Goal: Entertainment & Leisure: Consume media (video, audio)

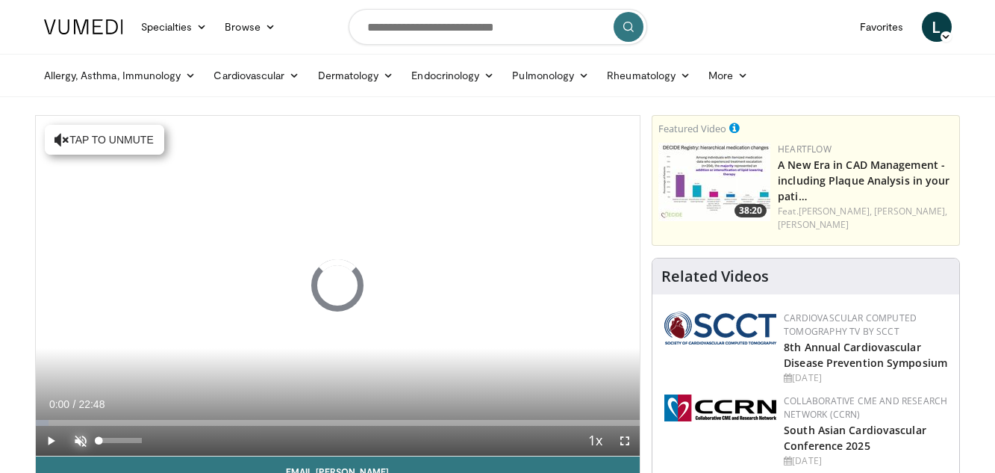
click at [79, 438] on span "Video Player" at bounding box center [81, 440] width 30 height 30
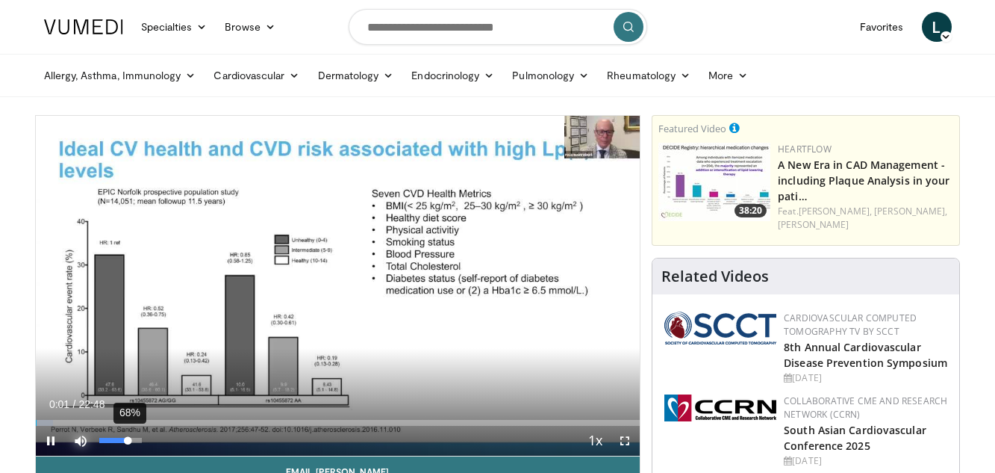
drag, startPoint x: 142, startPoint y: 440, endPoint x: 128, endPoint y: 443, distance: 13.6
click at [128, 443] on div "Volume Level" at bounding box center [113, 439] width 29 height 5
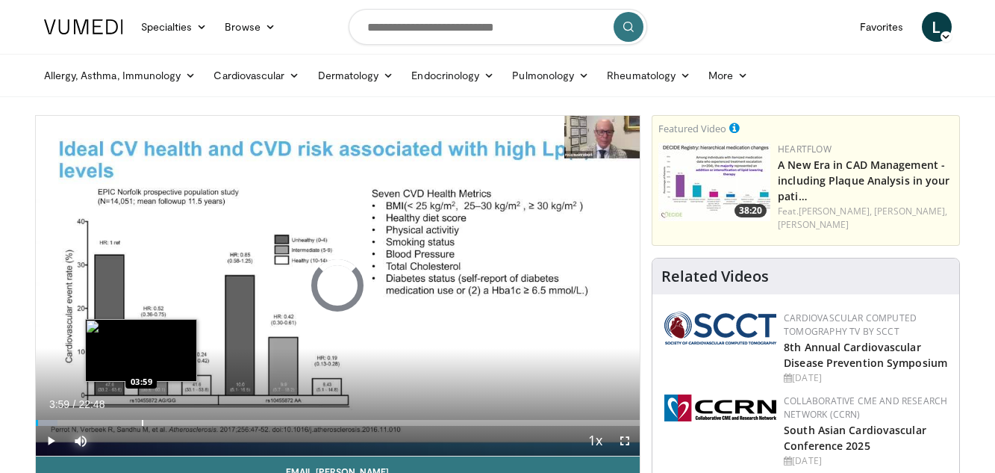
click at [141, 423] on div "Loaded : 3.62% 00:05 03:59" at bounding box center [338, 423] width 605 height 6
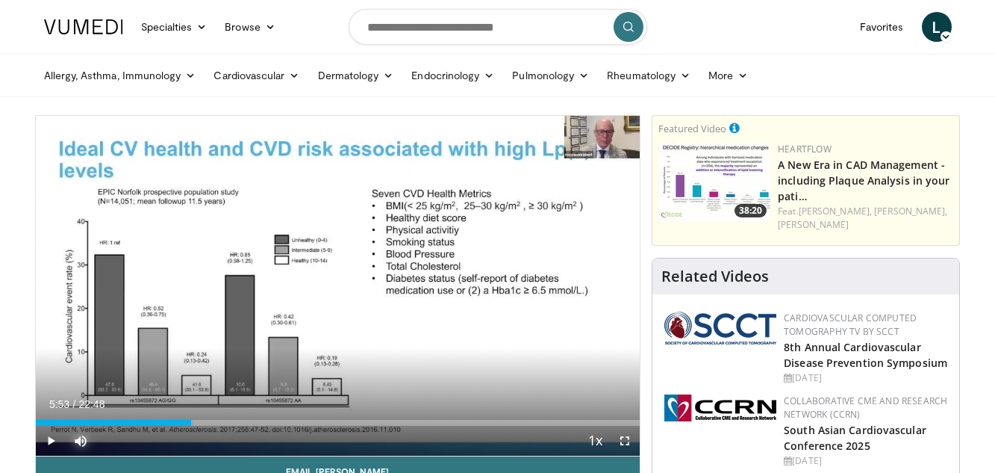
click at [191, 422] on div "Loaded : 26.10% 05:53 05:53" at bounding box center [338, 423] width 605 height 6
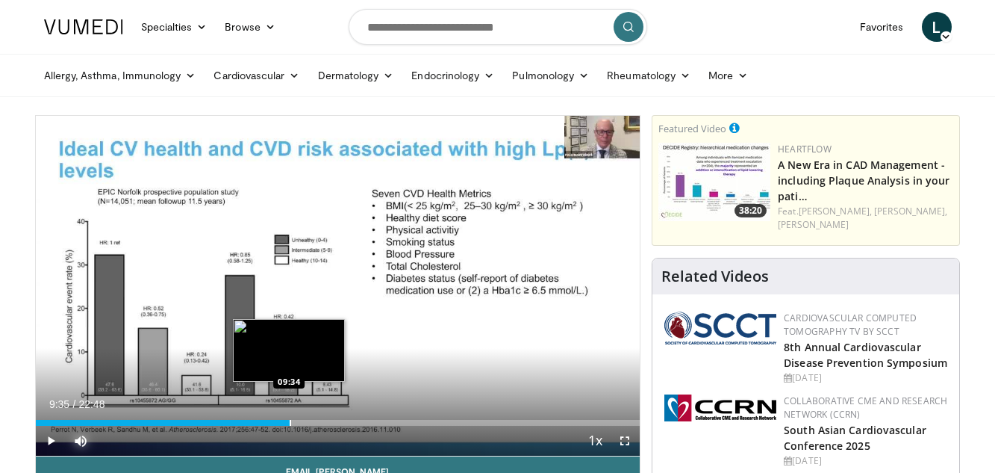
click at [290, 415] on div "Loaded : 31.43% 09:35 09:34" at bounding box center [338, 418] width 605 height 14
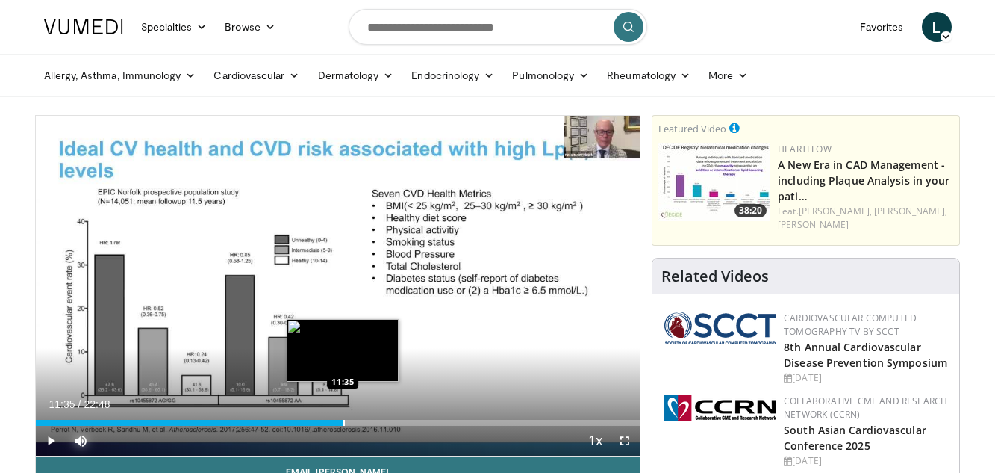
click at [343, 424] on div "Loaded : 47.51% 11:35 11:35" at bounding box center [338, 423] width 605 height 6
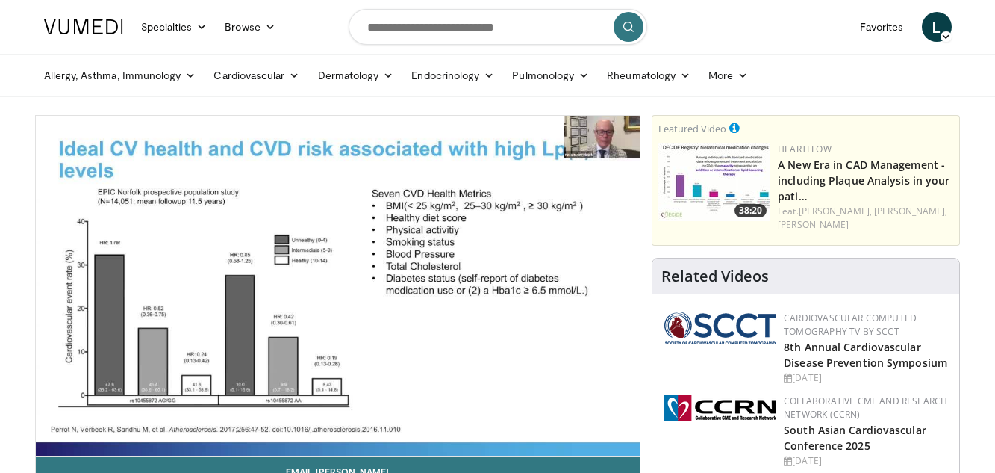
click at [367, 421] on video-js "**********" at bounding box center [338, 286] width 605 height 340
click at [405, 419] on video-js "**********" at bounding box center [338, 286] width 605 height 340
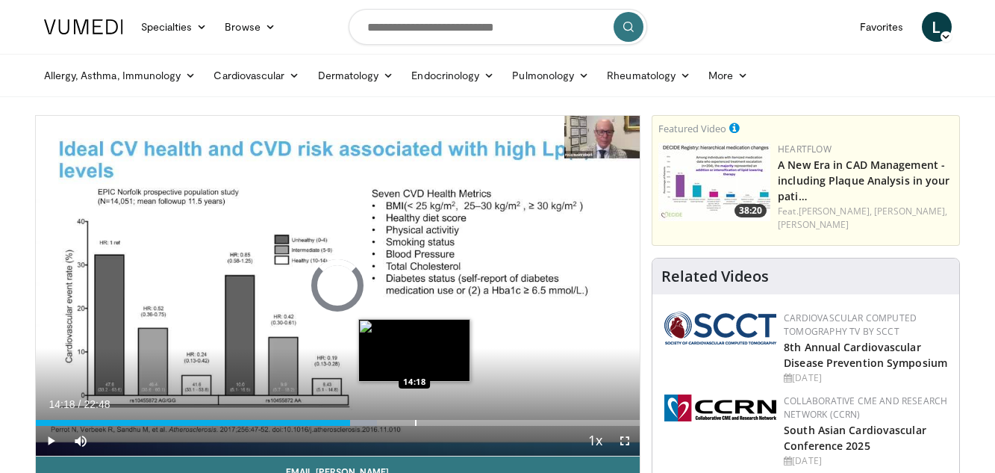
click at [414, 422] on div "Loaded : 56.55% 14:18 14:18" at bounding box center [338, 423] width 605 height 6
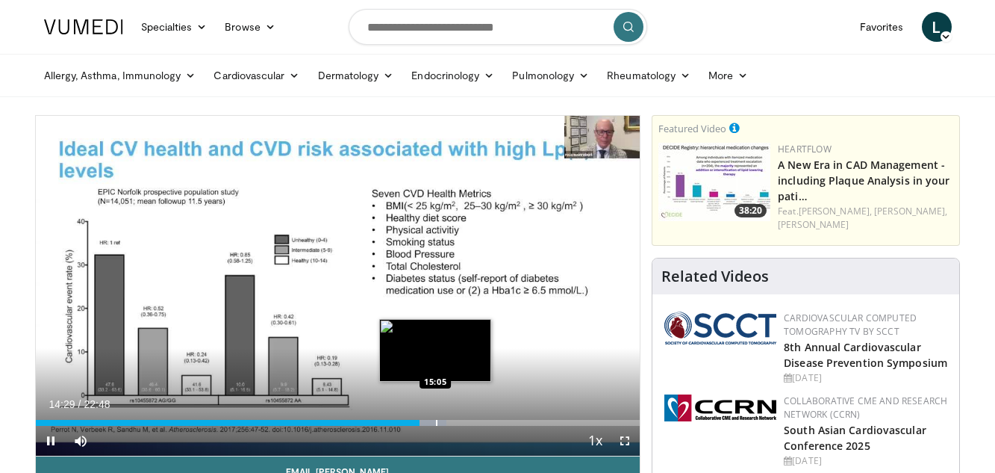
click at [435, 423] on video-js "**********" at bounding box center [338, 286] width 605 height 340
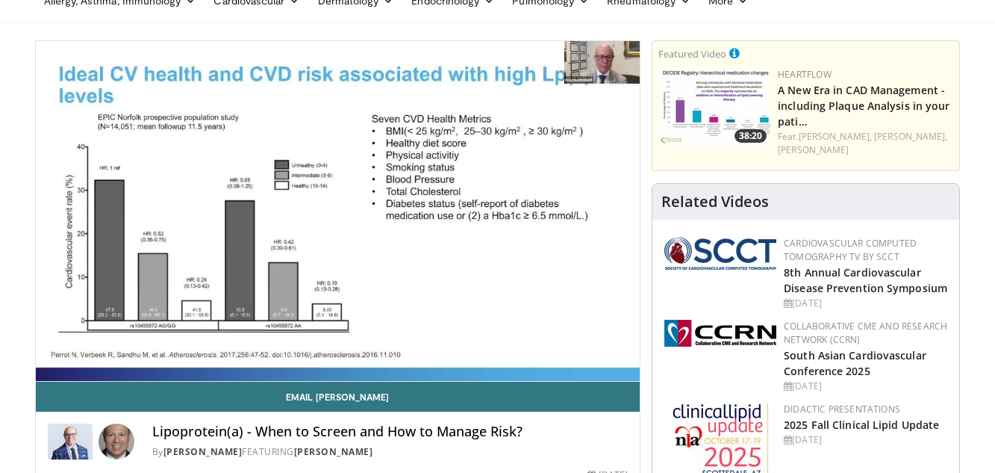
scroll to position [76, 0]
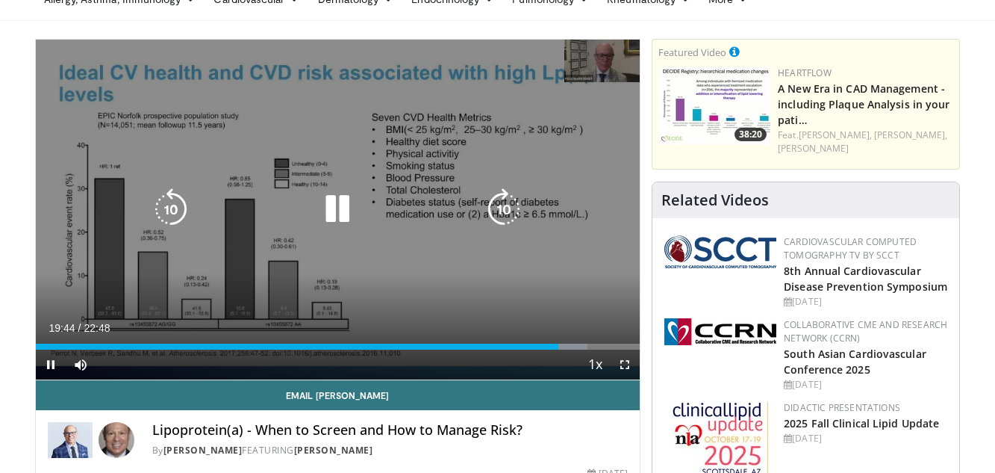
click at [583, 345] on div "Loaded : 91.35% 19:44 20:28" at bounding box center [338, 346] width 605 height 6
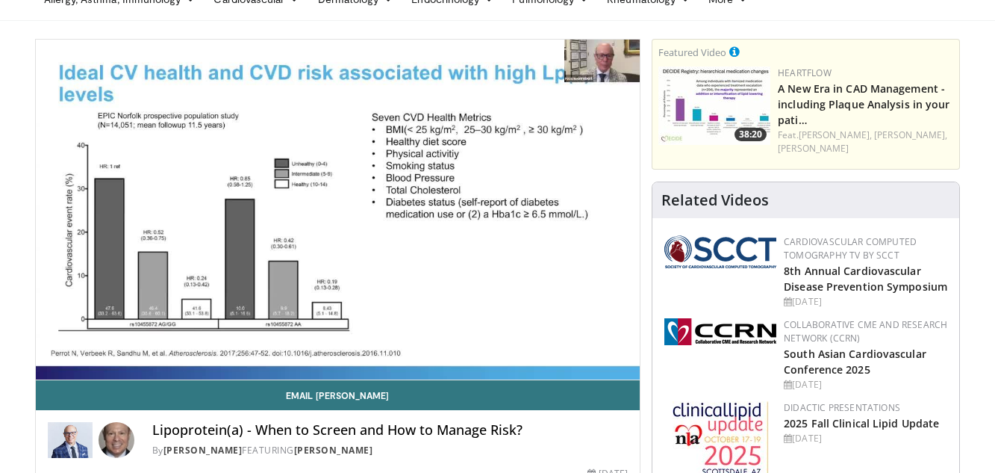
click at [53, 363] on div "10 seconds Tap to unmute" at bounding box center [338, 210] width 605 height 340
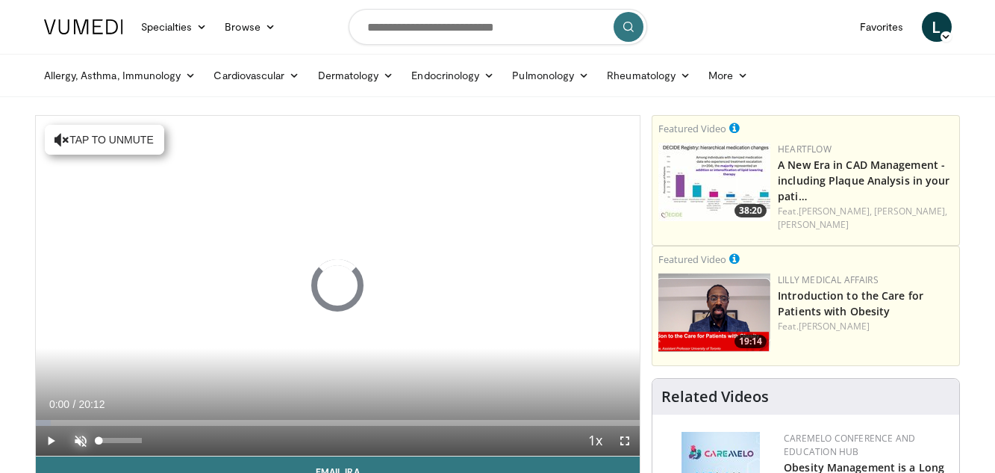
click at [84, 440] on span "Video Player" at bounding box center [81, 440] width 30 height 30
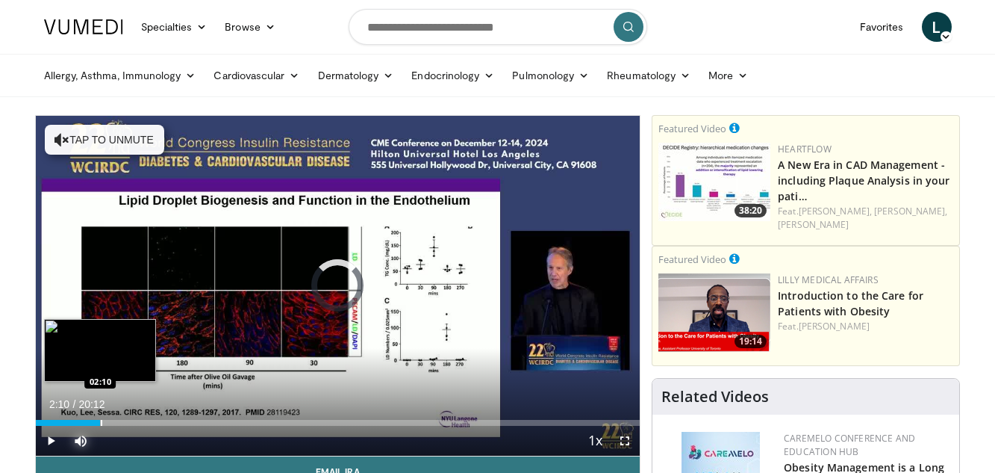
click at [100, 423] on div "Loaded : 3.27% 00:04 02:10" at bounding box center [338, 423] width 605 height 6
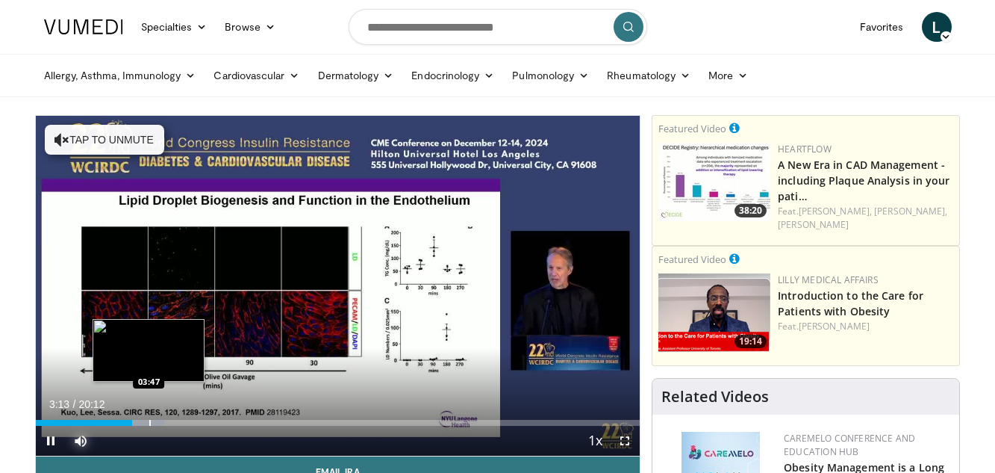
click at [149, 423] on div "Progress Bar" at bounding box center [140, 423] width 48 height 6
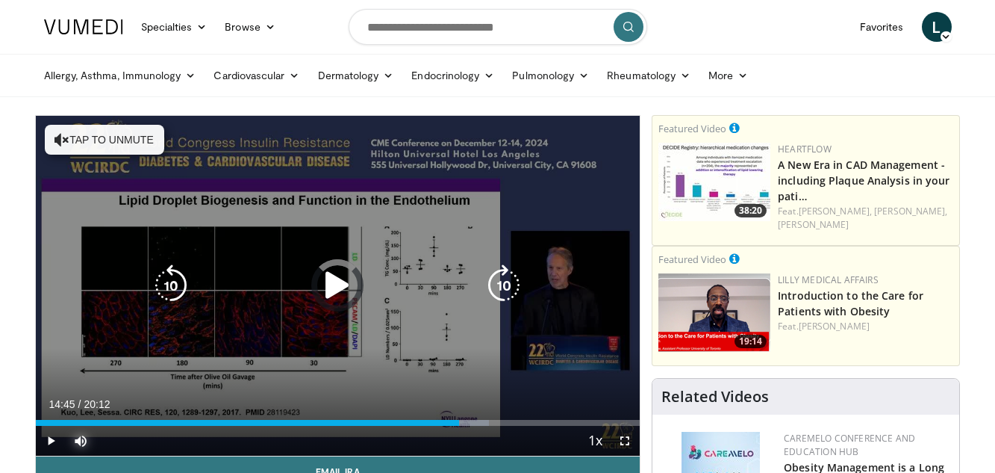
click at [0, 0] on div "Progress Bar" at bounding box center [0, 0] width 0 height 0
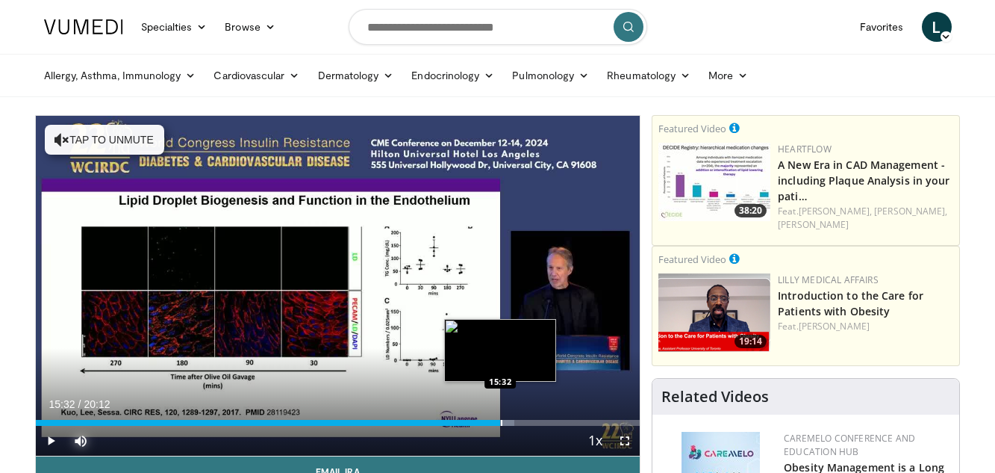
click at [500, 420] on div "Loaded : 79.21% 15:32 15:32" at bounding box center [338, 423] width 605 height 6
click at [523, 424] on div "Loaded : 82.51% 15:37 16:18" at bounding box center [338, 423] width 605 height 6
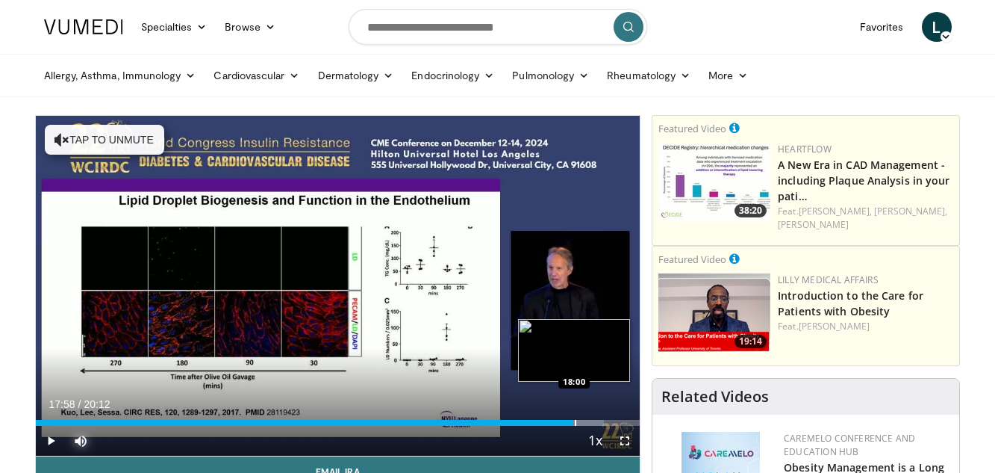
click at [574, 420] on div "Progress Bar" at bounding box center [579, 423] width 49 height 6
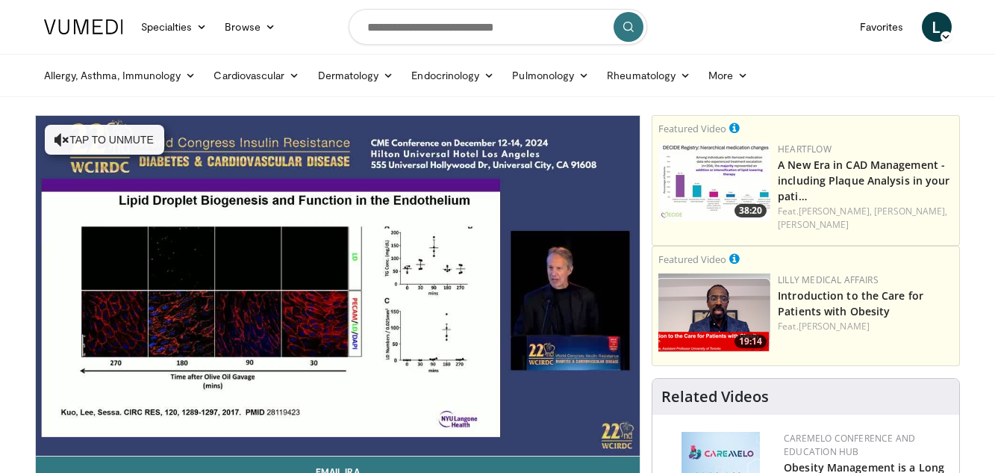
click at [584, 423] on video-js "**********" at bounding box center [338, 286] width 605 height 340
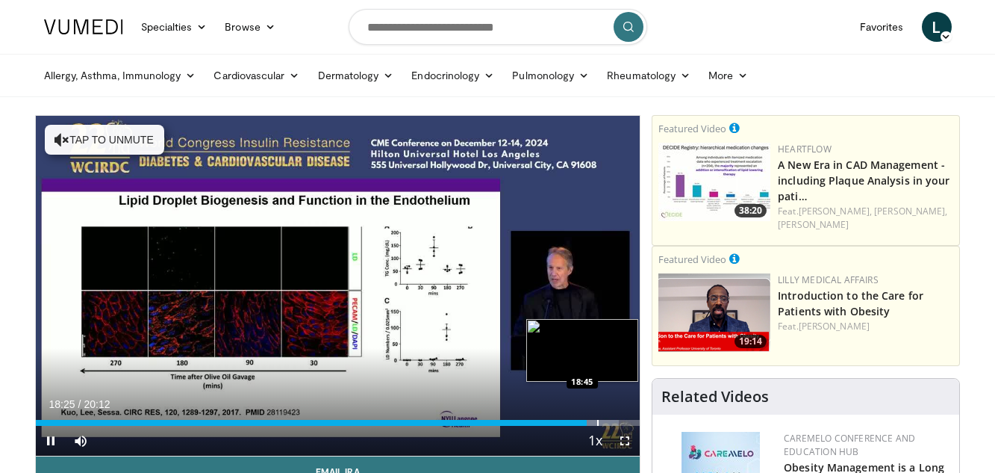
click at [597, 420] on div "Progress Bar" at bounding box center [597, 423] width 1 height 6
click at [617, 421] on div "Loaded : 99.83% 19:04 19:25" at bounding box center [338, 423] width 605 height 6
click at [626, 421] on div "Loaded : 100.00% 19:28 19:42" at bounding box center [338, 423] width 605 height 6
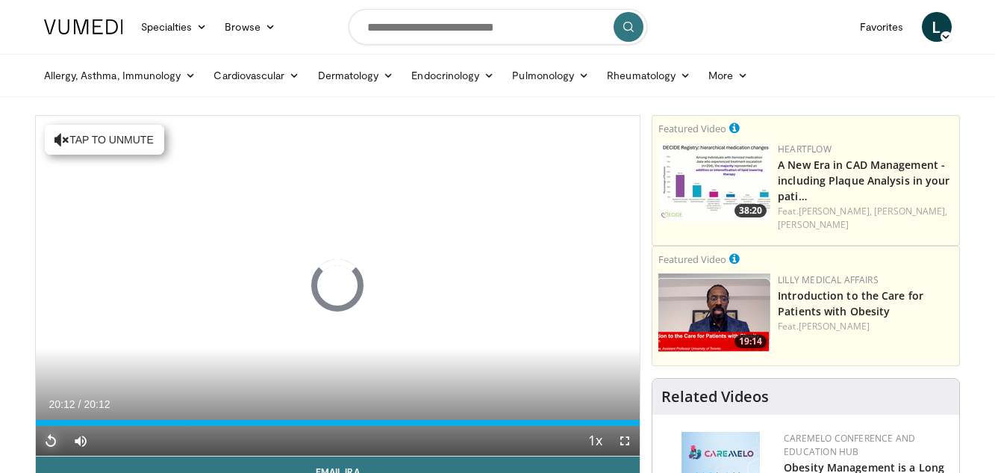
click at [51, 439] on span "Video Player" at bounding box center [51, 440] width 30 height 30
